Goal: Entertainment & Leisure: Consume media (video, audio)

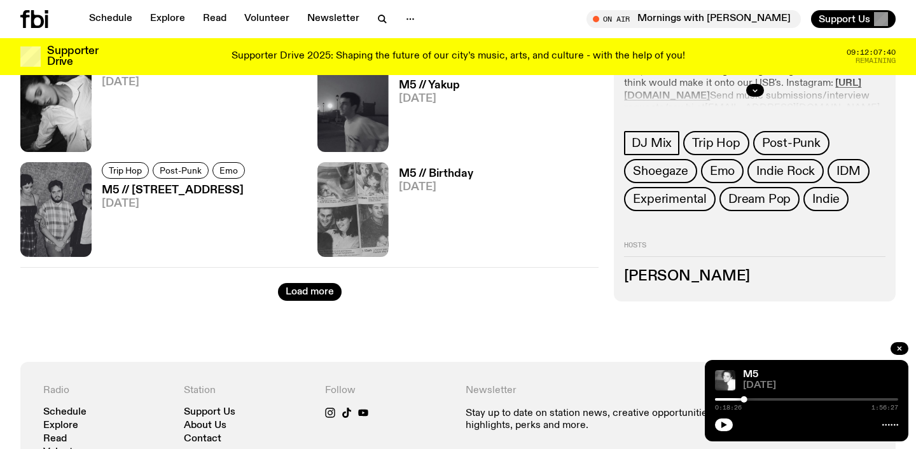
scroll to position [2167, 0]
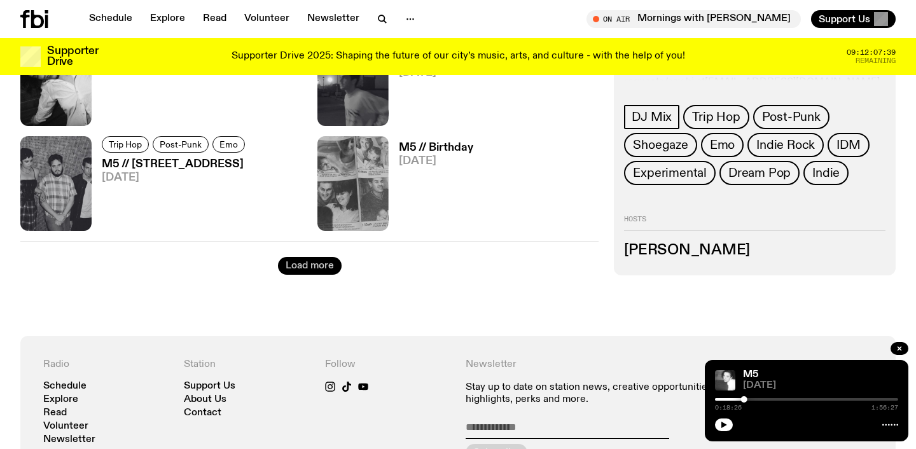
click at [305, 273] on button "Load more" at bounding box center [310, 266] width 64 height 18
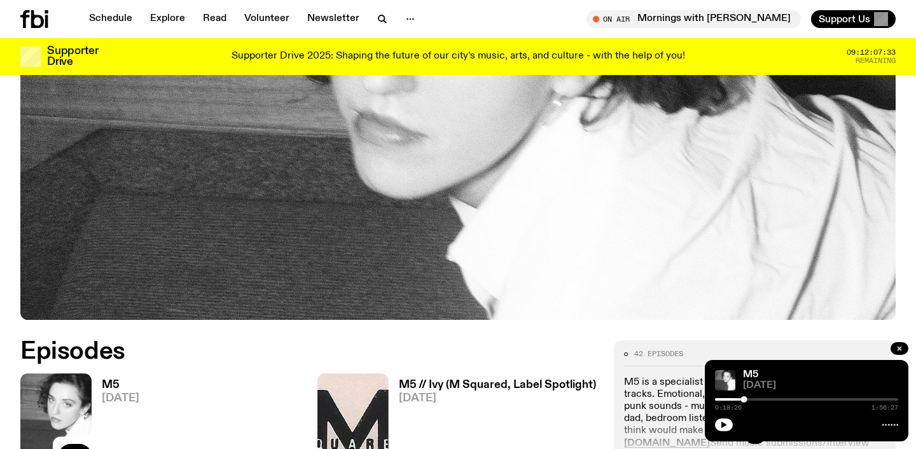
scroll to position [228, 0]
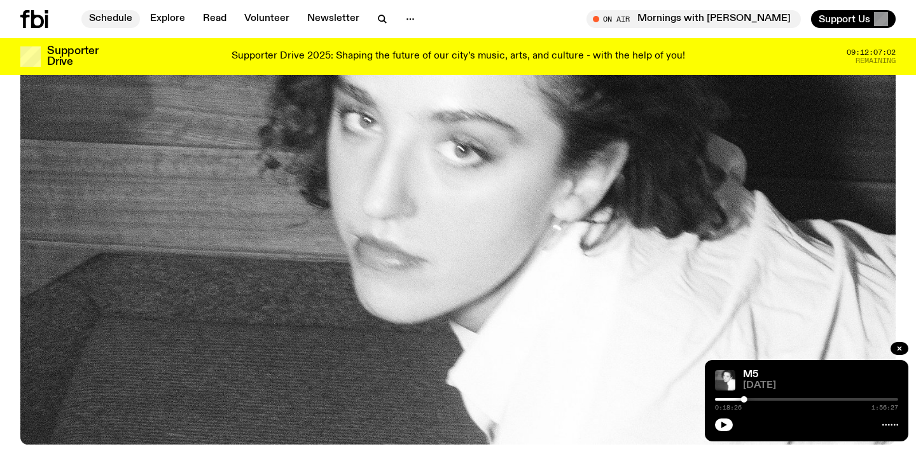
click at [104, 15] on link "Schedule" at bounding box center [110, 19] width 59 height 18
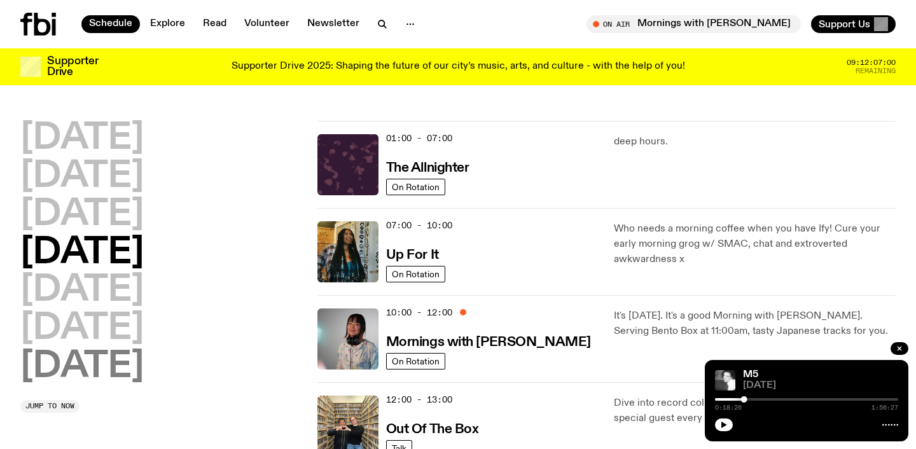
click at [97, 370] on h2 "[DATE]" at bounding box center [81, 367] width 123 height 36
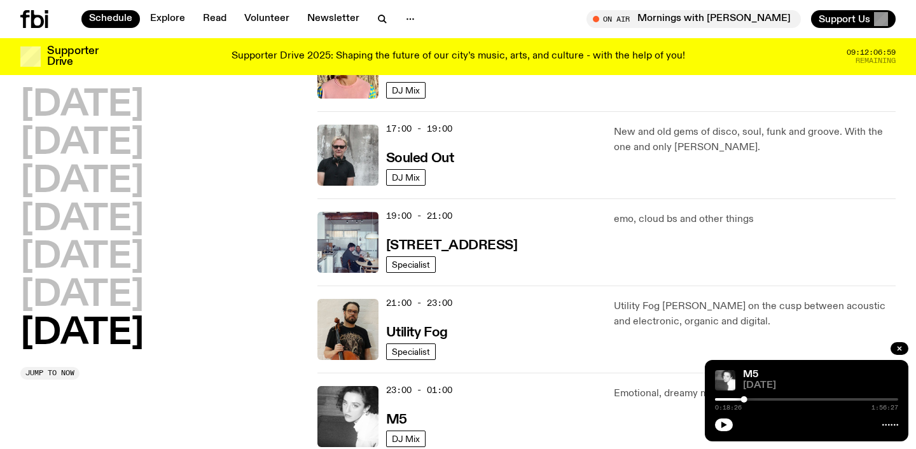
scroll to position [1066, 0]
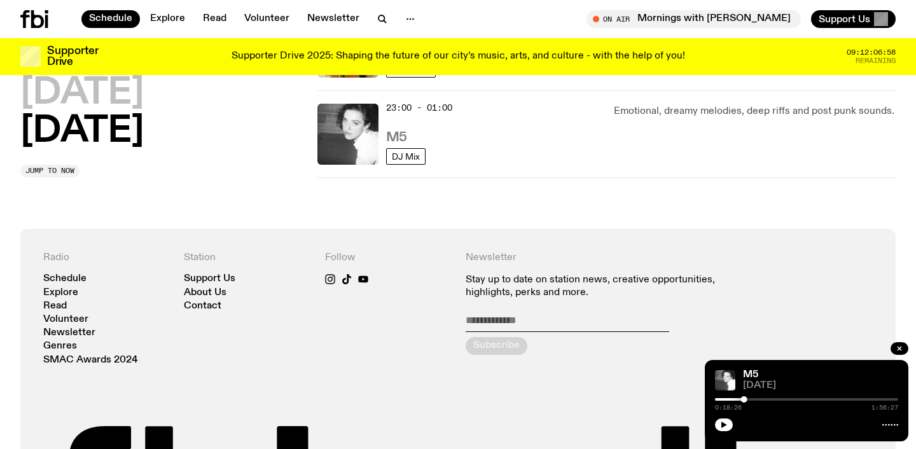
click at [397, 141] on h3 "M5" at bounding box center [396, 137] width 21 height 13
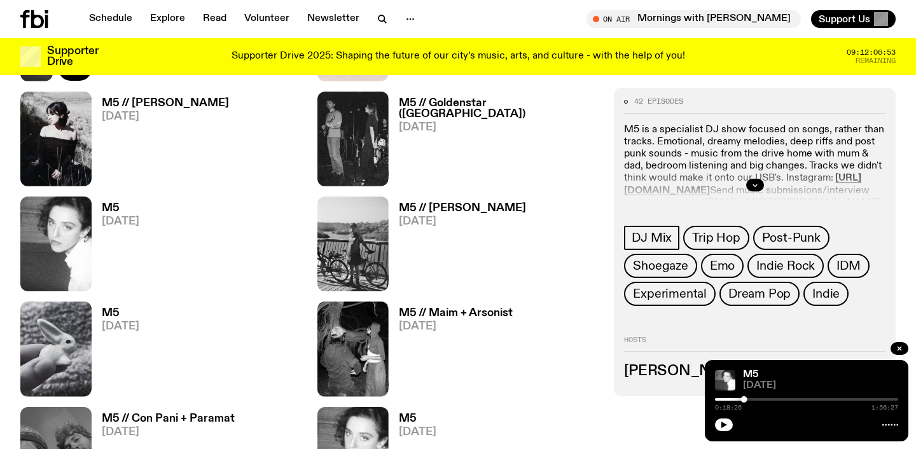
scroll to position [853, 0]
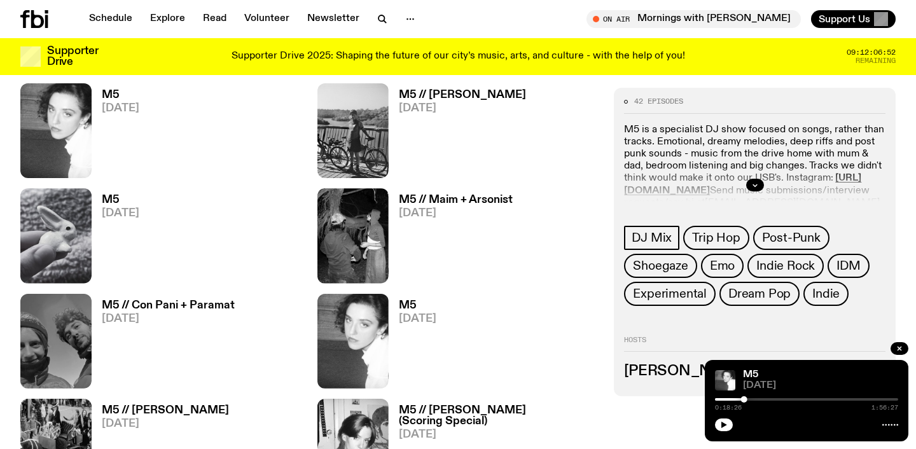
click at [185, 307] on h3 "M5 // Con Pani + Paramat" at bounding box center [168, 305] width 133 height 11
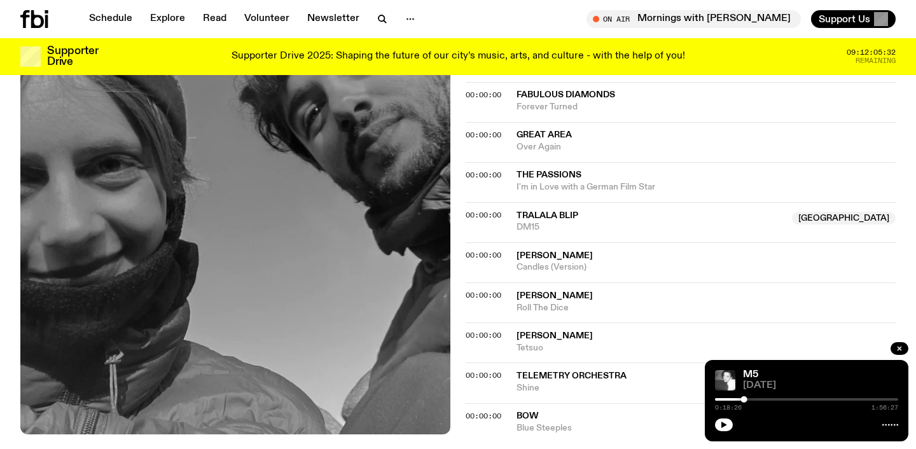
scroll to position [1386, 0]
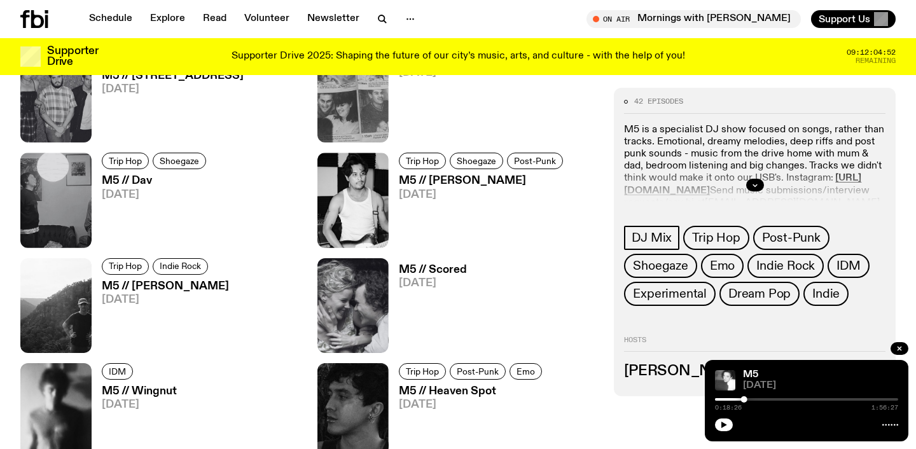
scroll to position [2269, 0]
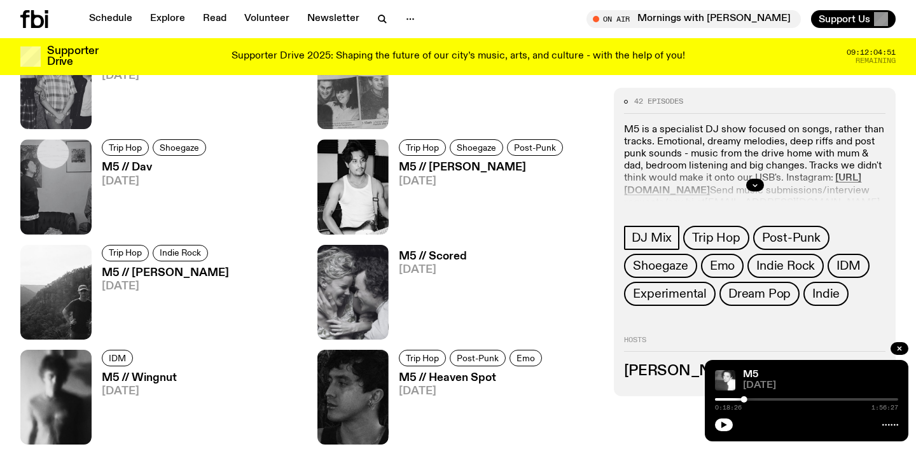
click at [433, 172] on h3 "M5 // [PERSON_NAME]" at bounding box center [483, 167] width 168 height 11
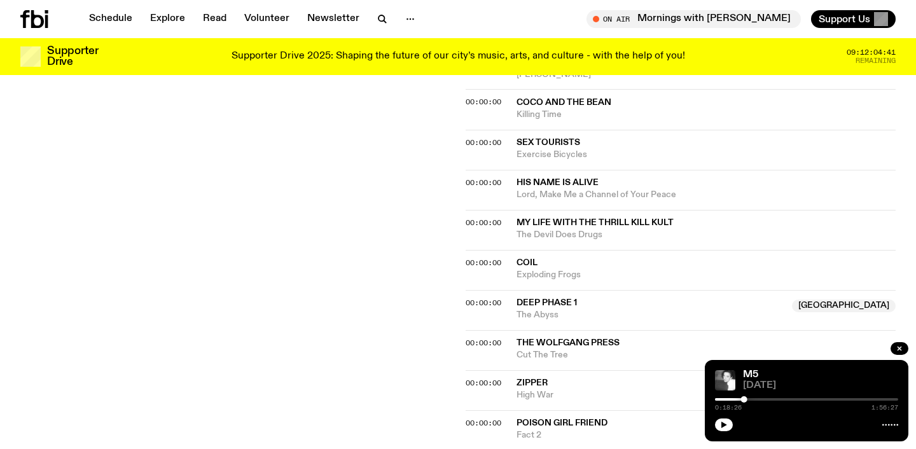
scroll to position [999, 0]
